Goal: Information Seeking & Learning: Learn about a topic

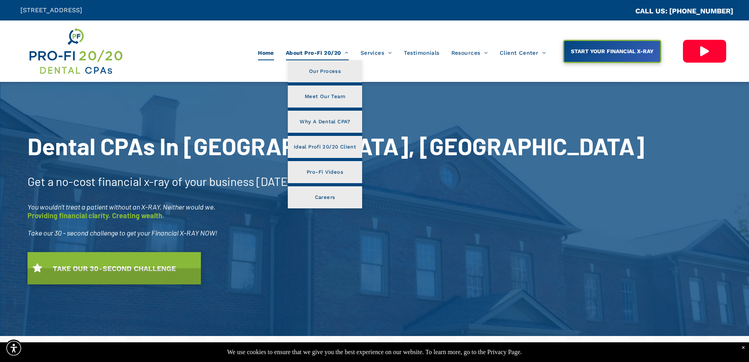
click at [339, 57] on span "About Pro-Fi 20/20" at bounding box center [317, 52] width 63 height 15
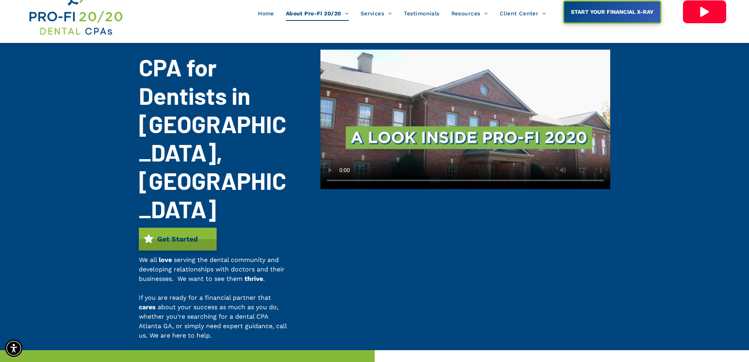
scroll to position [36, 0]
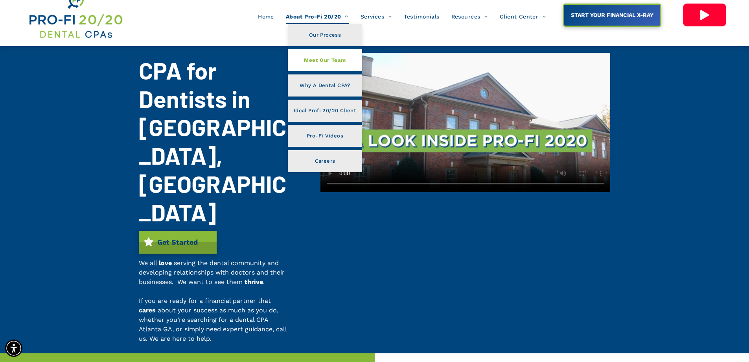
click at [316, 55] on span "Meet Our Team" at bounding box center [325, 60] width 42 height 10
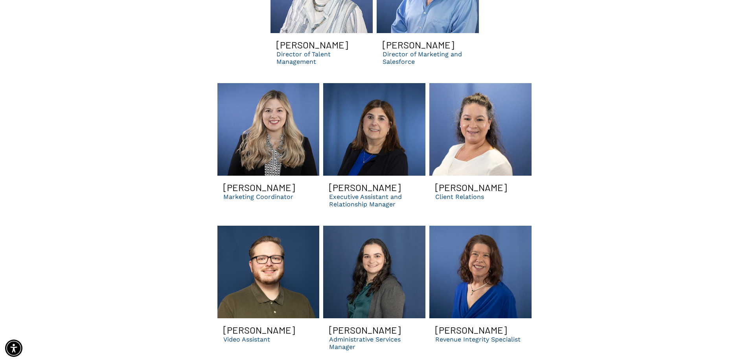
scroll to position [2478, 0]
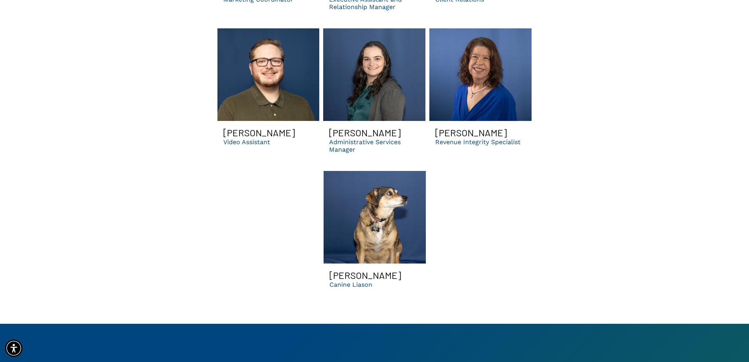
drag, startPoint x: 84, startPoint y: 262, endPoint x: 84, endPoint y: 252, distance: 10.2
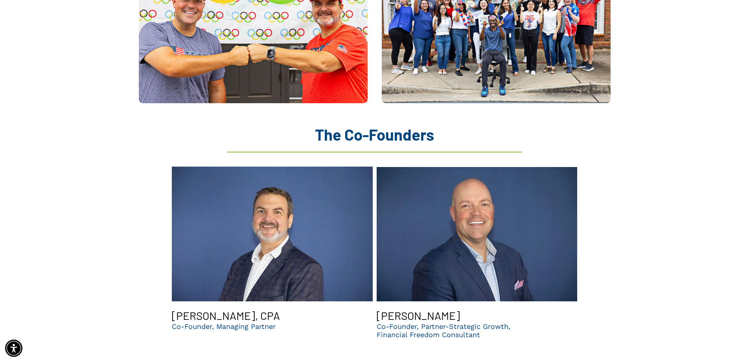
scroll to position [826, 0]
